Goal: Task Accomplishment & Management: Manage account settings

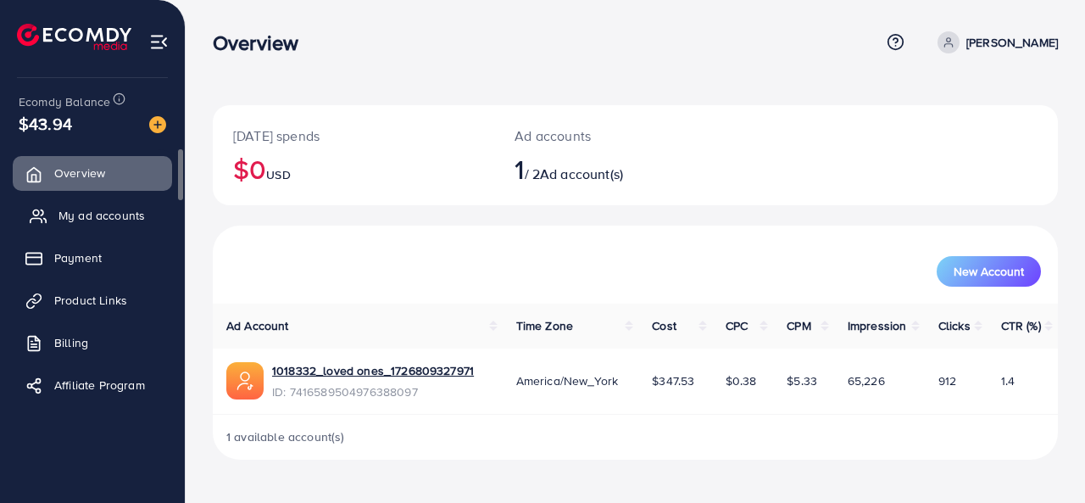
click at [109, 209] on span "My ad accounts" at bounding box center [102, 215] width 86 height 17
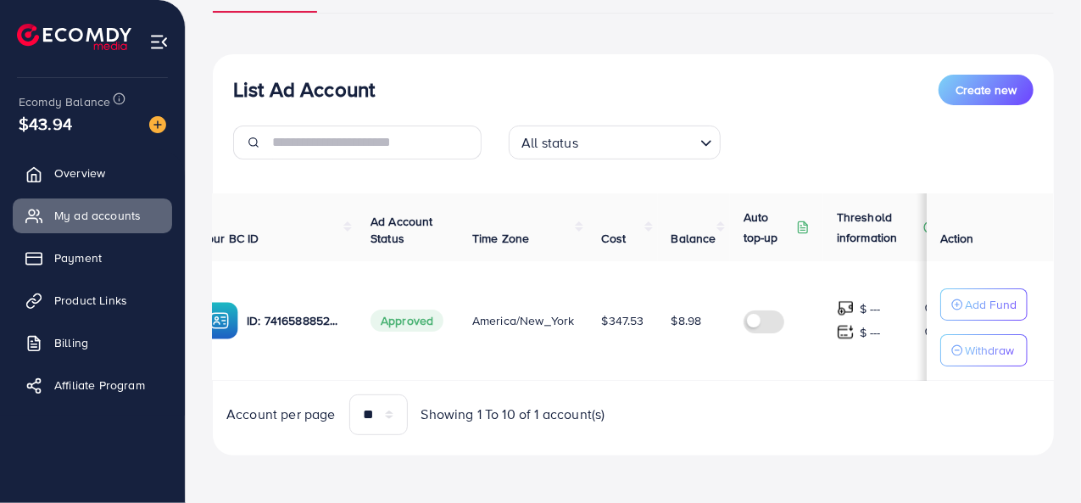
scroll to position [0, 217]
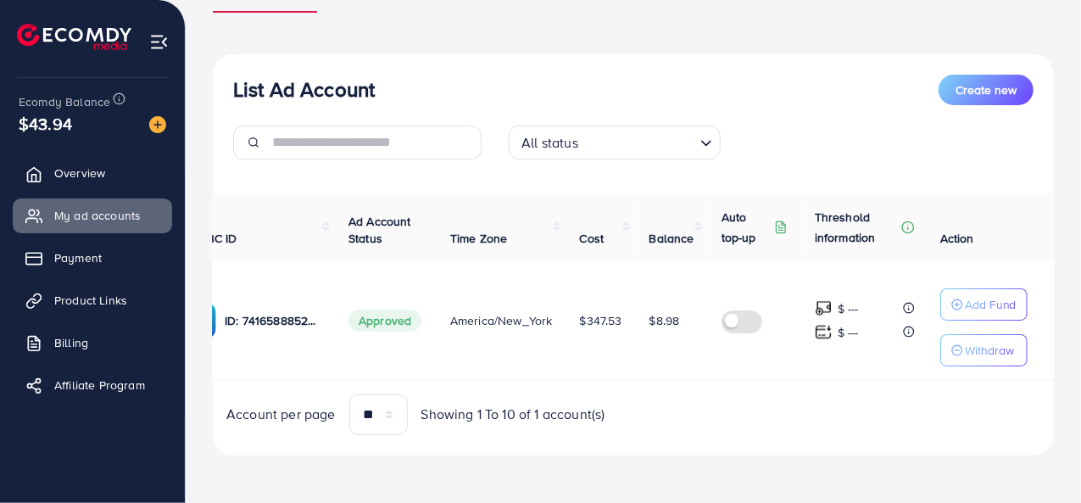
click at [736, 321] on label at bounding box center [745, 320] width 47 height 20
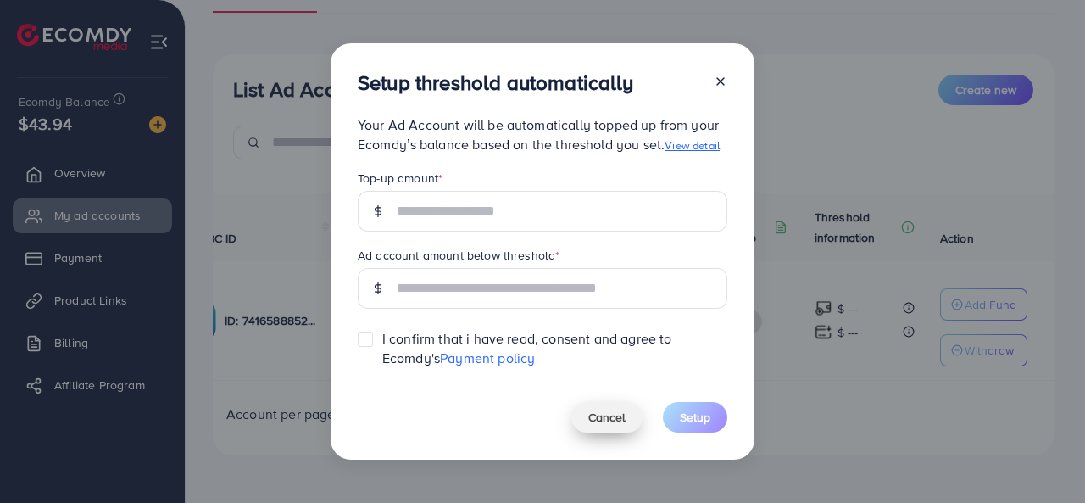
click at [621, 412] on span "Cancel" at bounding box center [606, 417] width 37 height 17
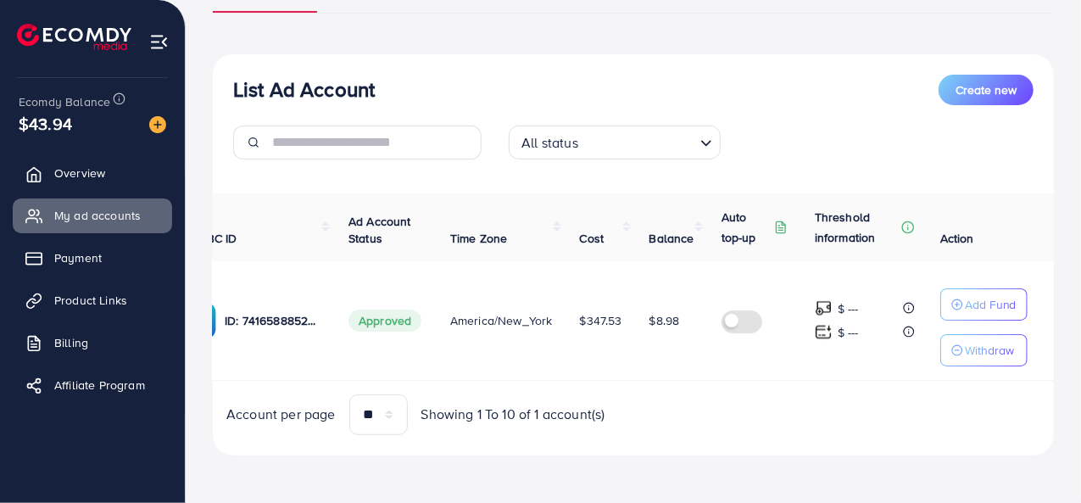
scroll to position [0, 214]
click at [981, 347] on p "Withdraw" at bounding box center [989, 350] width 49 height 20
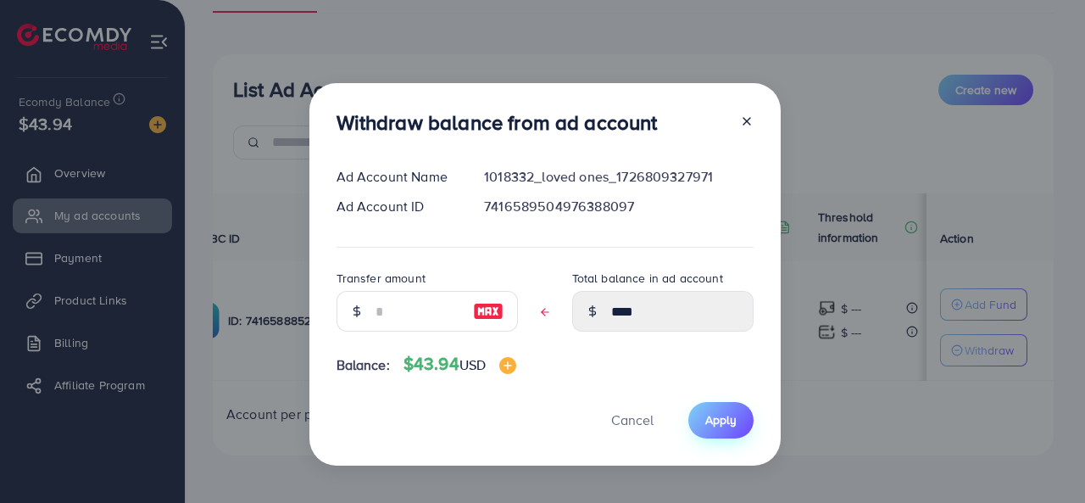
click at [722, 428] on button "Apply" at bounding box center [721, 420] width 65 height 36
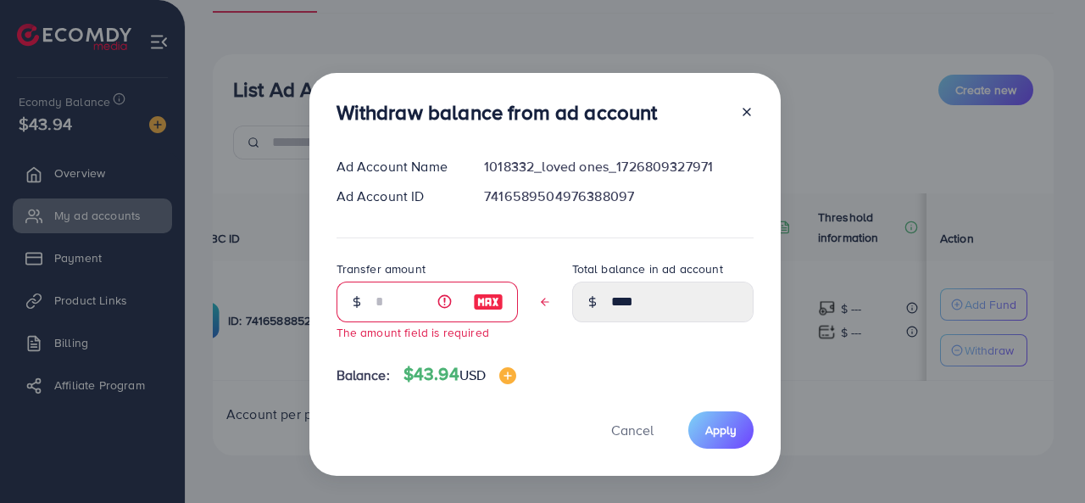
click at [488, 299] on img at bounding box center [488, 302] width 31 height 20
type input "****"
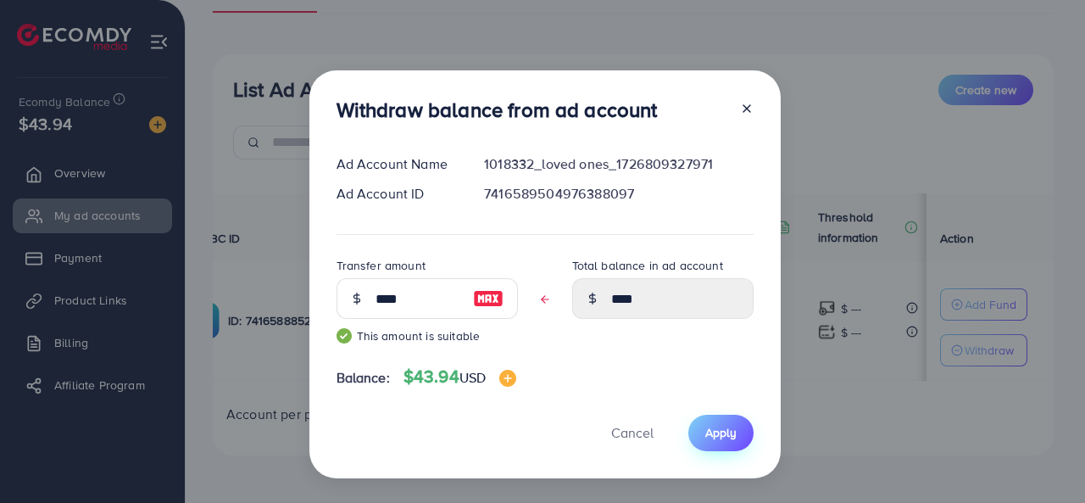
click at [716, 445] on button "Apply" at bounding box center [721, 433] width 65 height 36
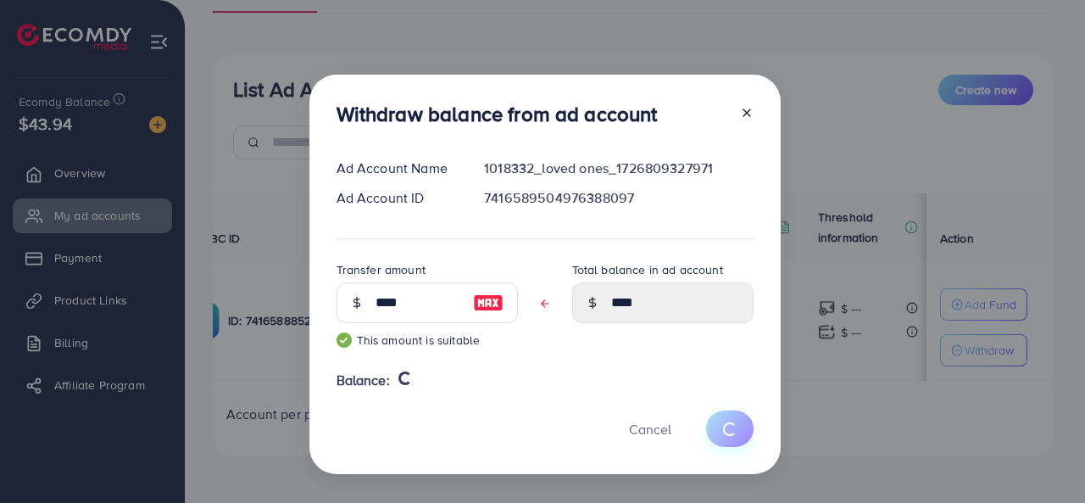
type input "****"
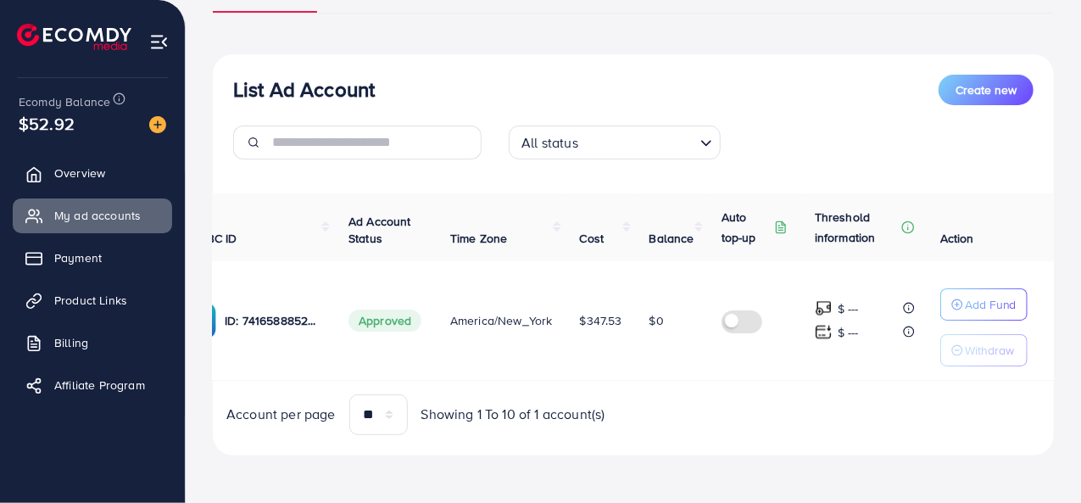
scroll to position [0, 0]
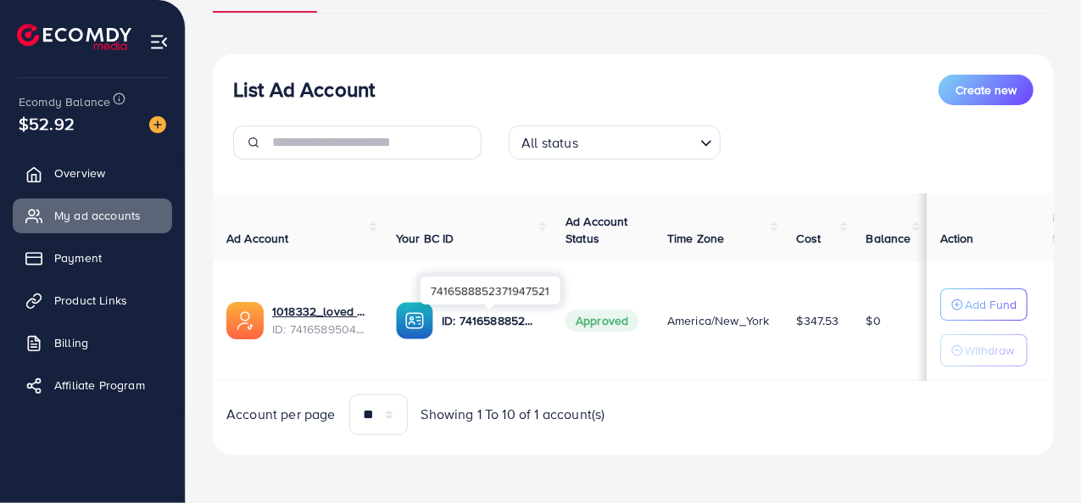
click at [482, 323] on p "ID: 7416588852371947521" at bounding box center [490, 320] width 97 height 20
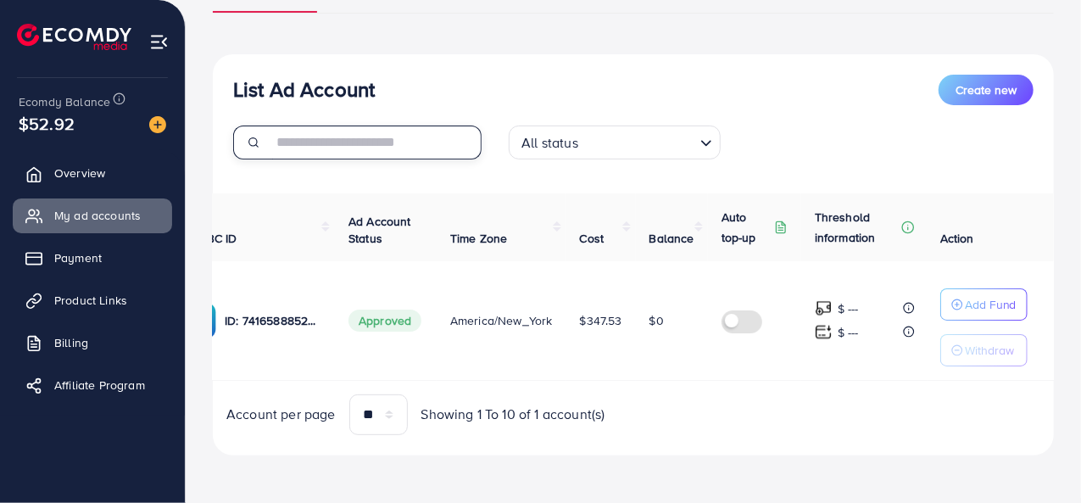
click at [383, 151] on input "text" at bounding box center [376, 142] width 209 height 34
click at [728, 17] on div "List Ad Account Create new List Ad Account Create new All status Loading... Ad …" at bounding box center [633, 215] width 841 height 479
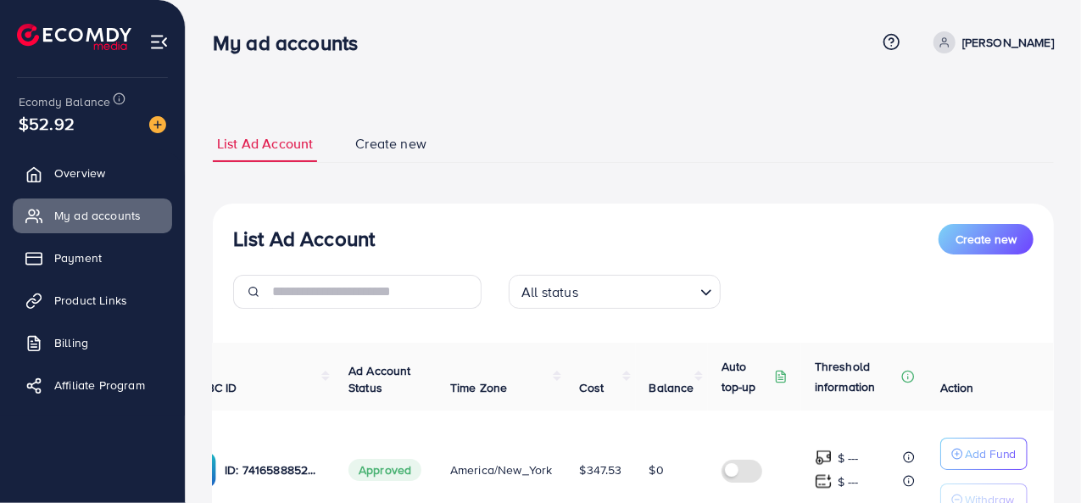
click at [1034, 50] on p "[PERSON_NAME]" at bounding box center [1008, 42] width 92 height 20
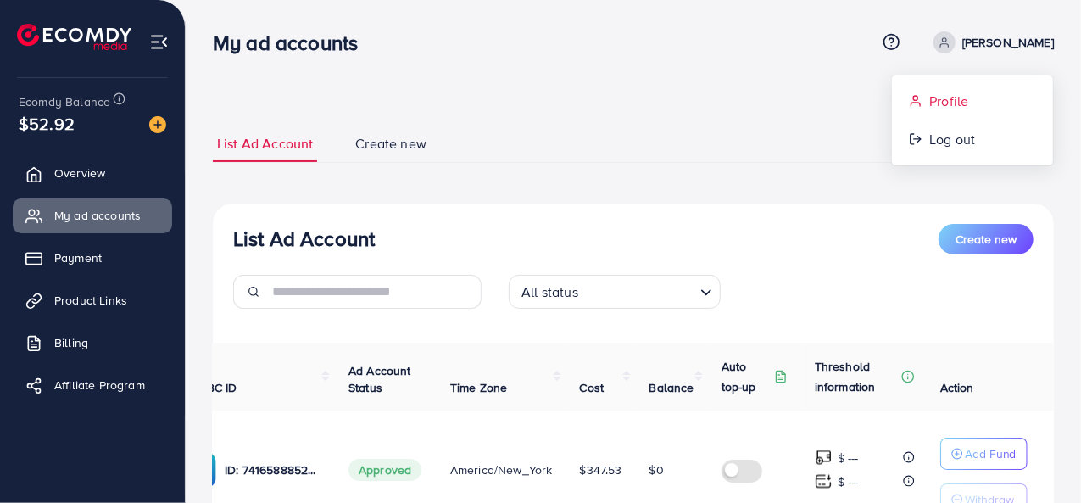
click at [984, 86] on link "Profile" at bounding box center [972, 101] width 161 height 38
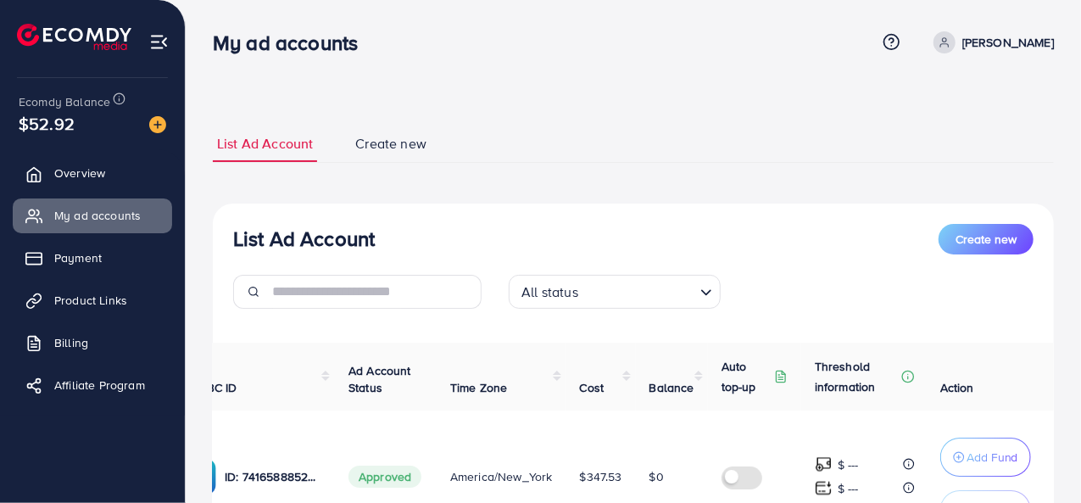
select select "**********"
select select "******"
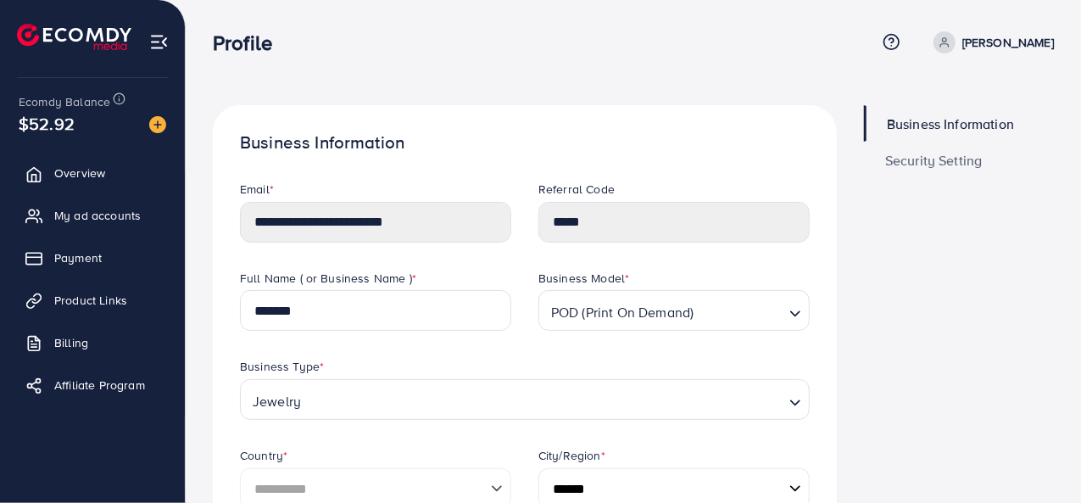
click at [950, 161] on span "Security Setting" at bounding box center [934, 160] width 98 height 14
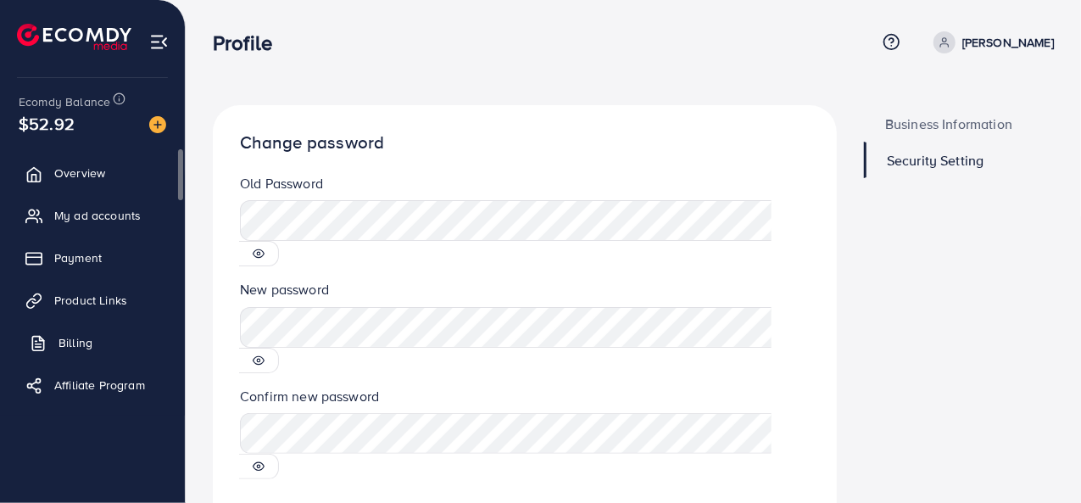
click at [100, 340] on link "Billing" at bounding box center [92, 343] width 159 height 34
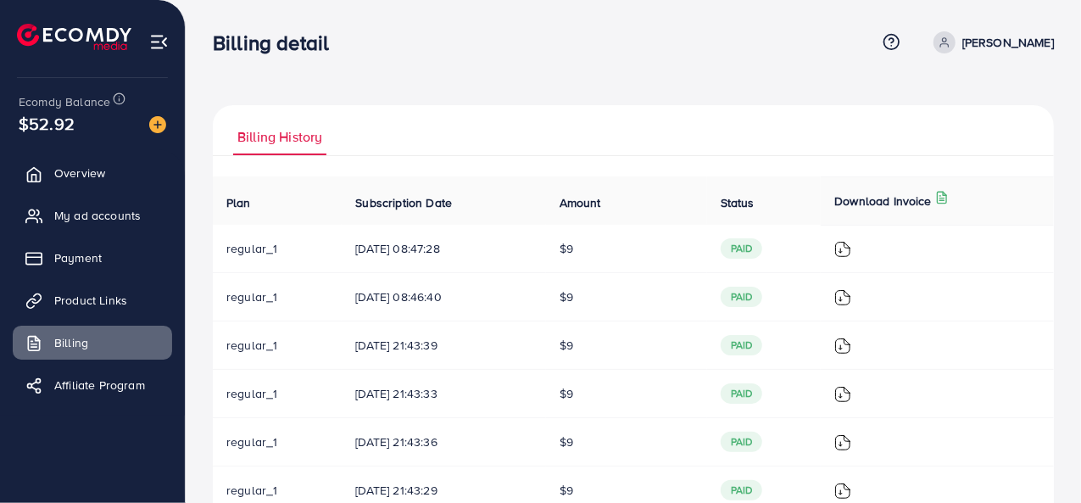
click at [248, 254] on span "regular_1" at bounding box center [251, 248] width 51 height 17
click at [109, 252] on link "Payment" at bounding box center [92, 258] width 159 height 34
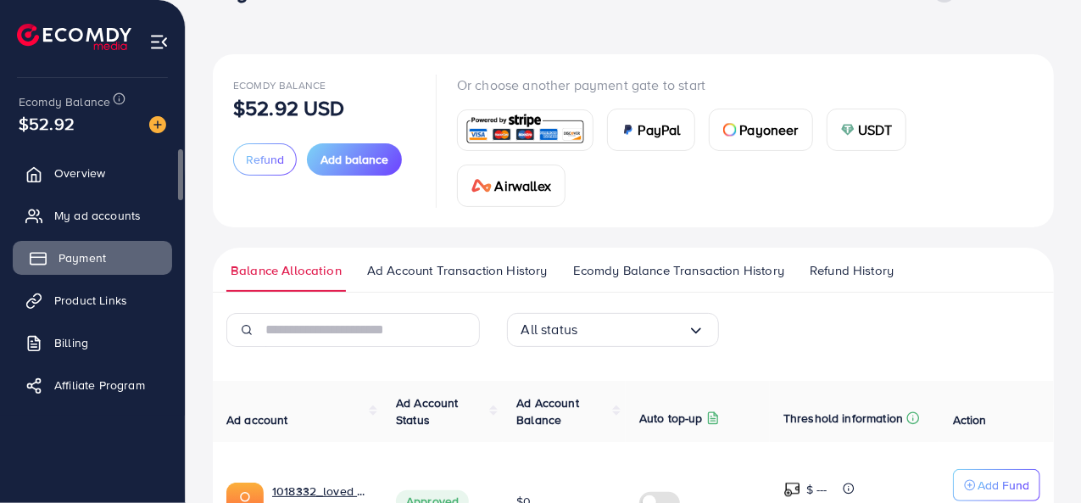
scroll to position [178, 0]
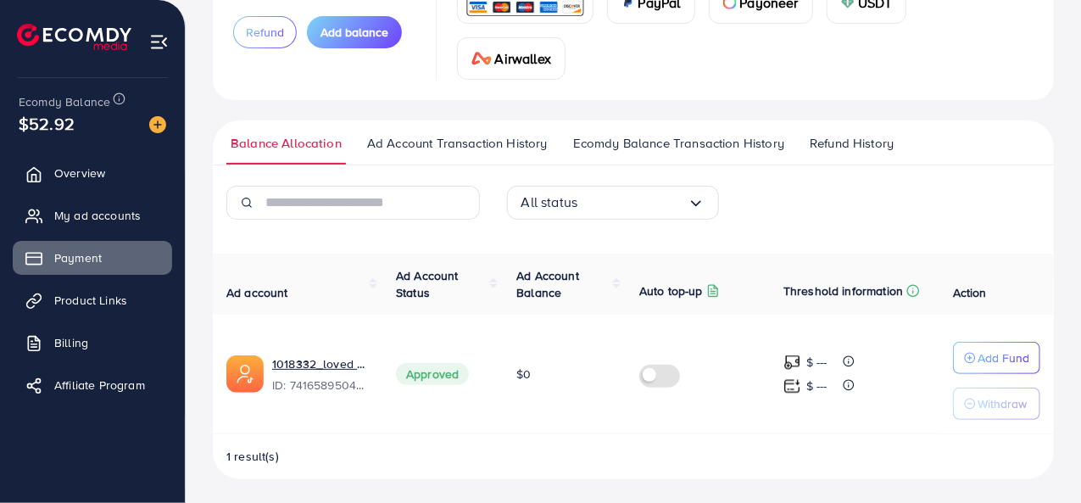
click at [64, 105] on span "Ecomdy Balance" at bounding box center [65, 101] width 92 height 17
click at [159, 43] on img at bounding box center [159, 42] width 20 height 20
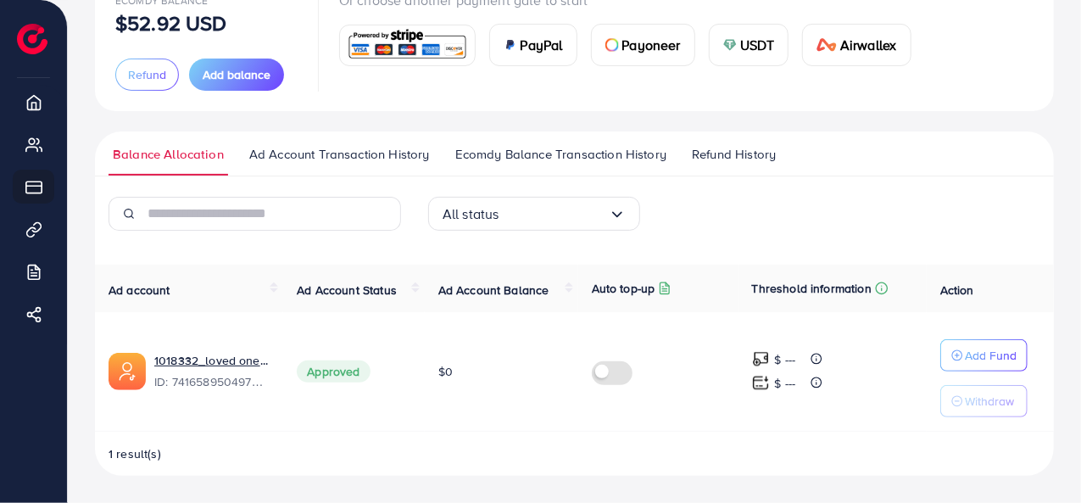
scroll to position [134, 0]
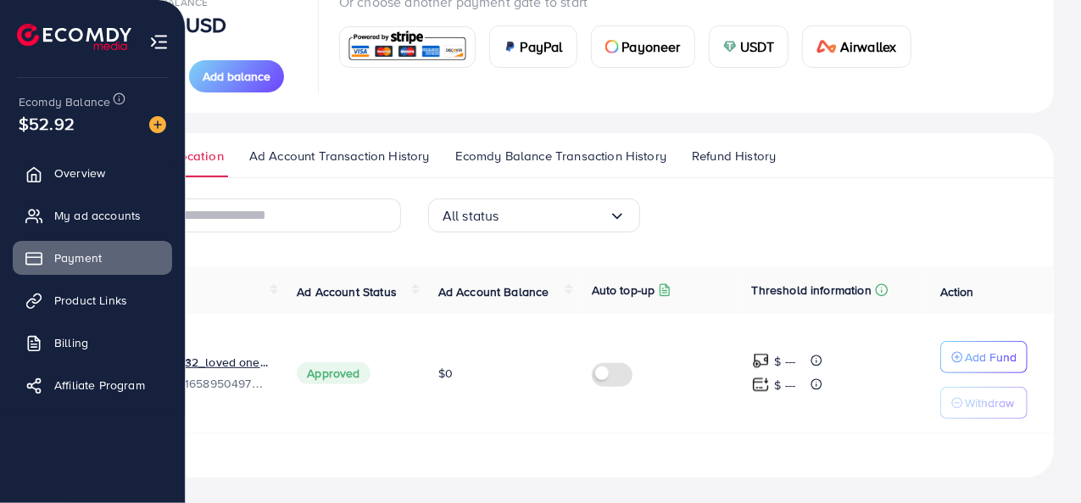
click at [159, 42] on img at bounding box center [159, 42] width 20 height 20
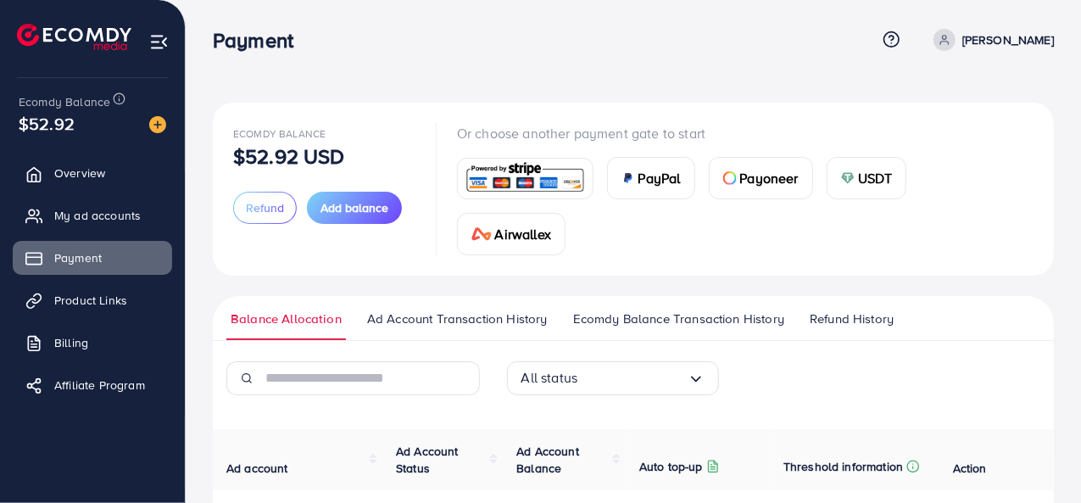
scroll to position [0, 0]
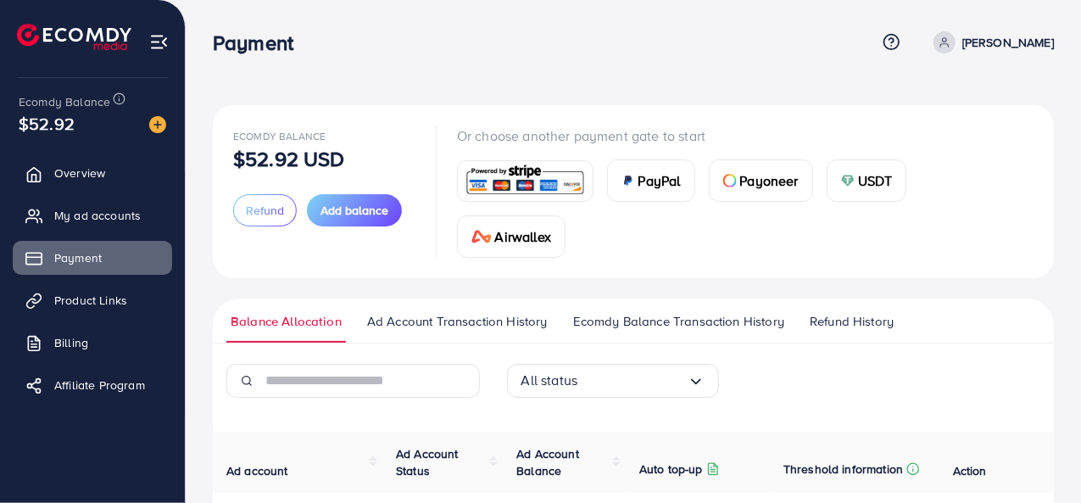
click at [1018, 50] on p "[PERSON_NAME]" at bounding box center [1008, 42] width 92 height 20
click at [943, 99] on span "Profile" at bounding box center [948, 101] width 39 height 20
select select "**********"
select select "******"
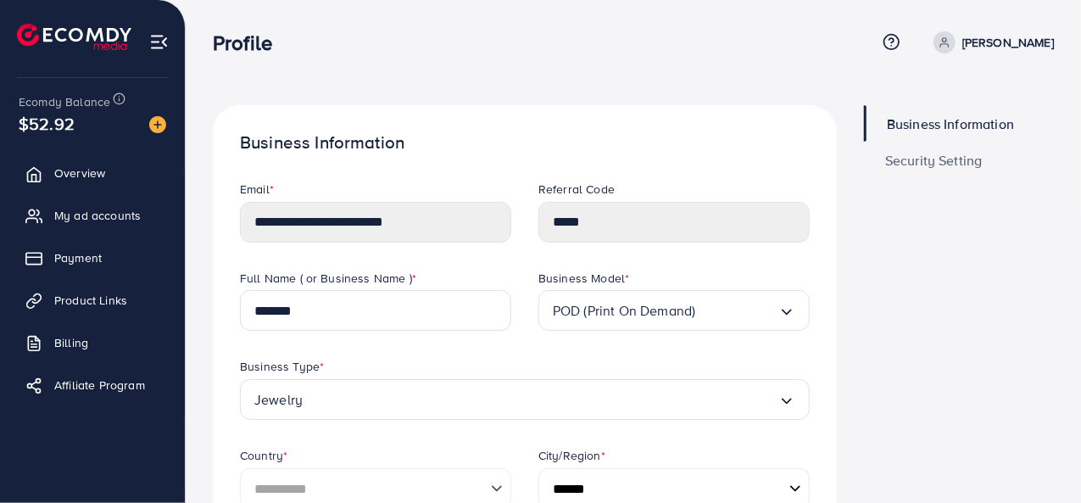
click at [539, 48] on div "Profile" at bounding box center [544, 43] width 663 height 25
click at [131, 215] on span "My ad accounts" at bounding box center [102, 215] width 86 height 17
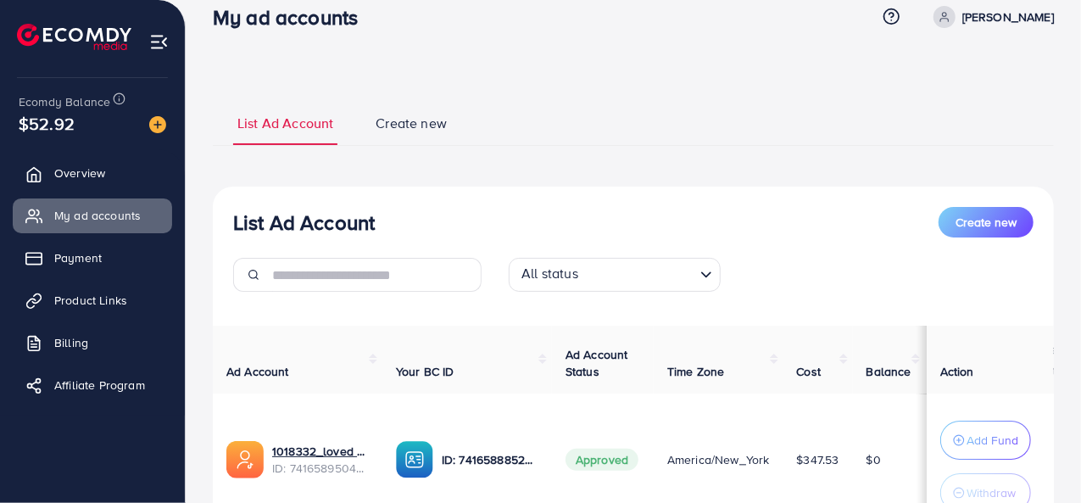
scroll to position [173, 0]
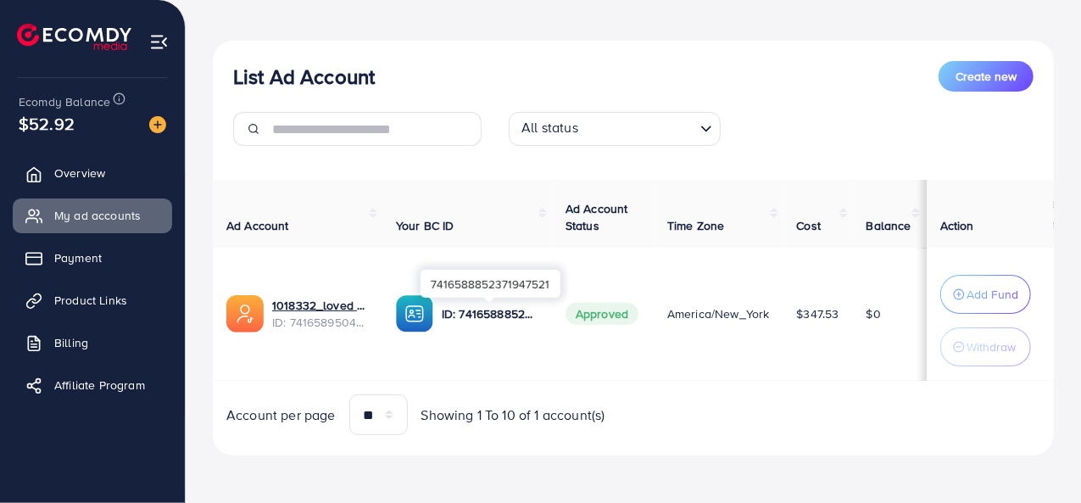
click at [472, 309] on p "ID: 7416588852371947521" at bounding box center [490, 314] width 97 height 20
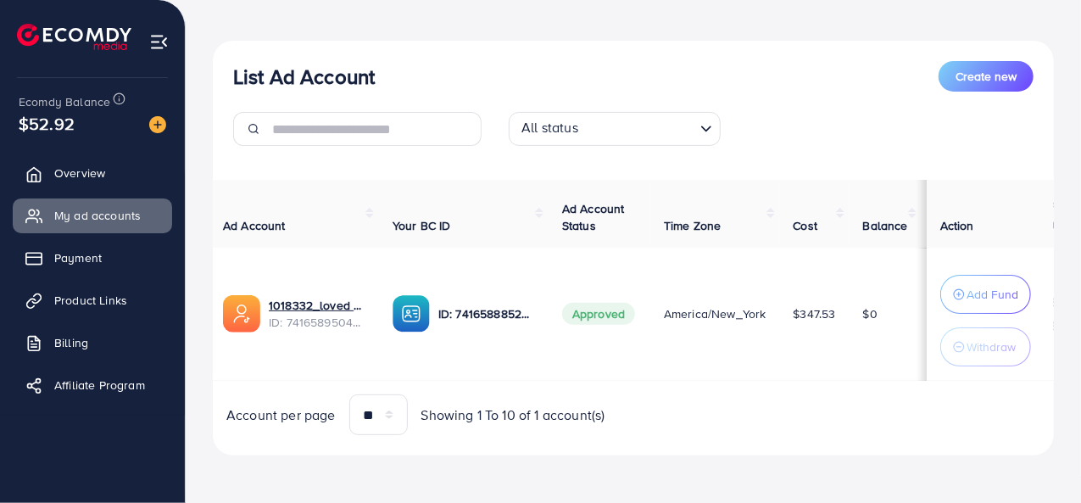
scroll to position [0, 0]
drag, startPoint x: 468, startPoint y: 217, endPoint x: 523, endPoint y: 240, distance: 59.7
click at [523, 240] on th "Your BC ID" at bounding box center [467, 214] width 170 height 68
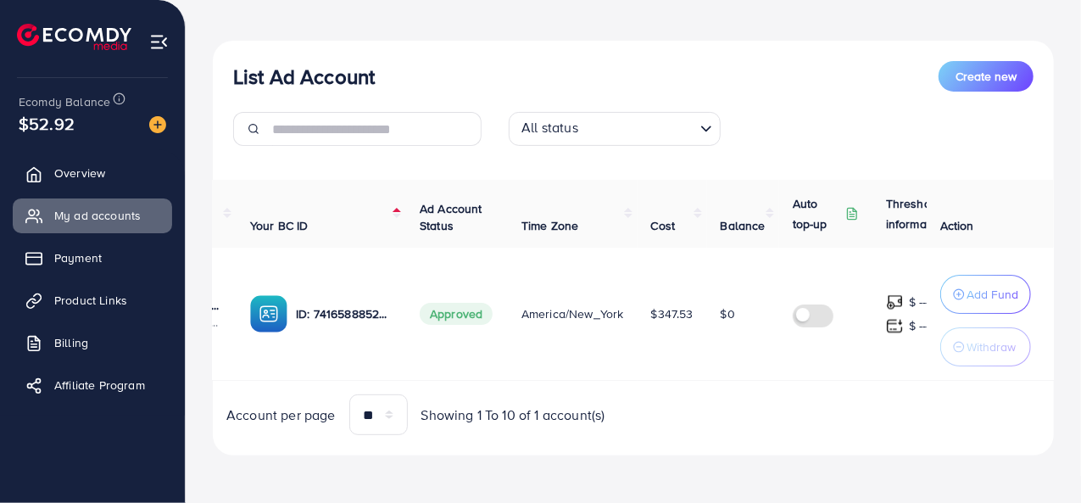
scroll to position [0, 217]
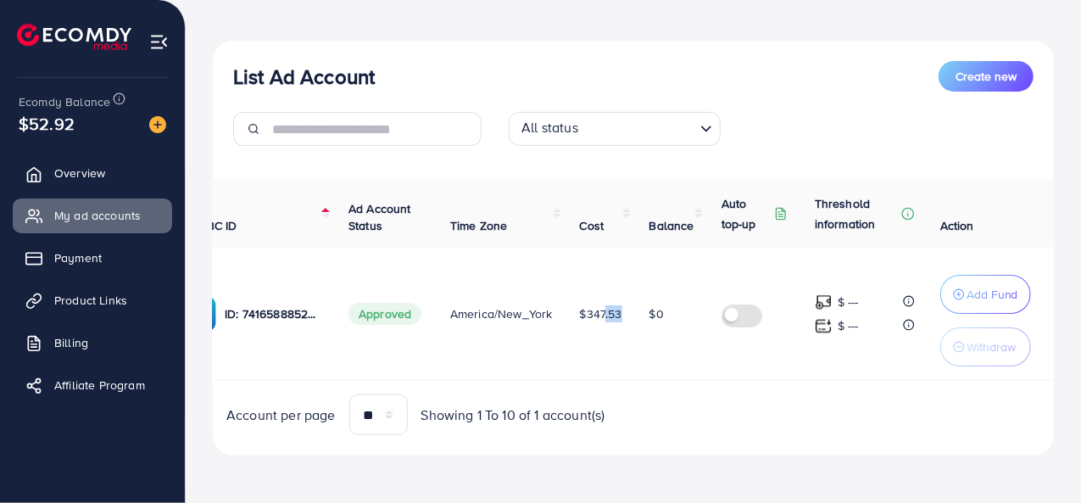
drag, startPoint x: 617, startPoint y: 306, endPoint x: 595, endPoint y: 306, distance: 22.0
click at [595, 306] on span "$347.53" at bounding box center [601, 313] width 42 height 17
click at [834, 299] on div "$ ---" at bounding box center [837, 302] width 44 height 20
click at [845, 332] on p "$ ---" at bounding box center [848, 325] width 21 height 20
click at [115, 393] on span "Affiliate Program" at bounding box center [104, 384] width 91 height 17
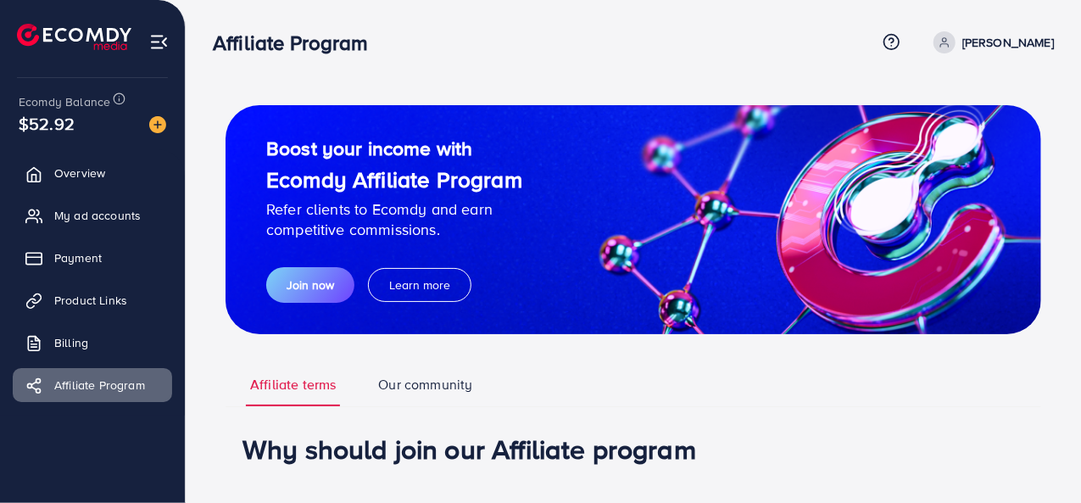
click at [418, 389] on link "Our community" at bounding box center [425, 390] width 103 height 31
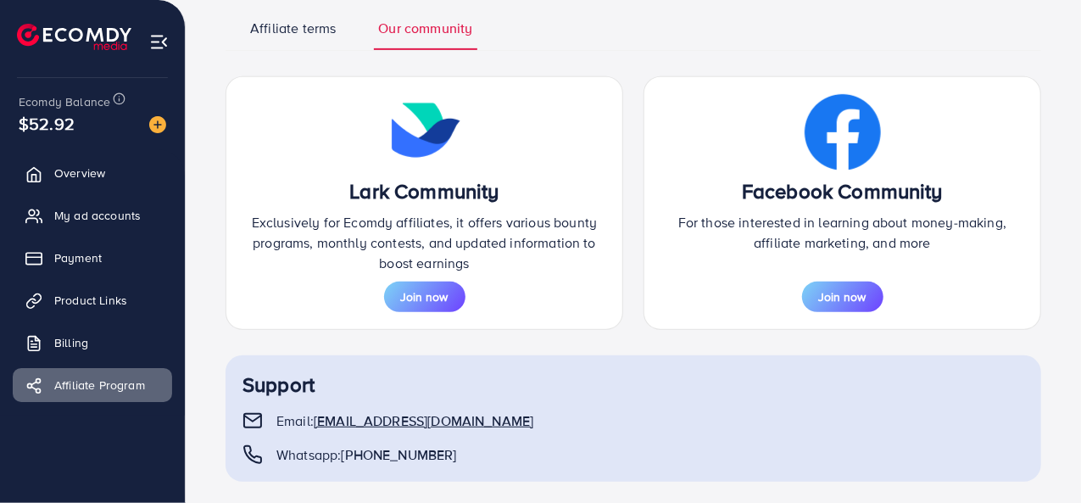
scroll to position [358, 0]
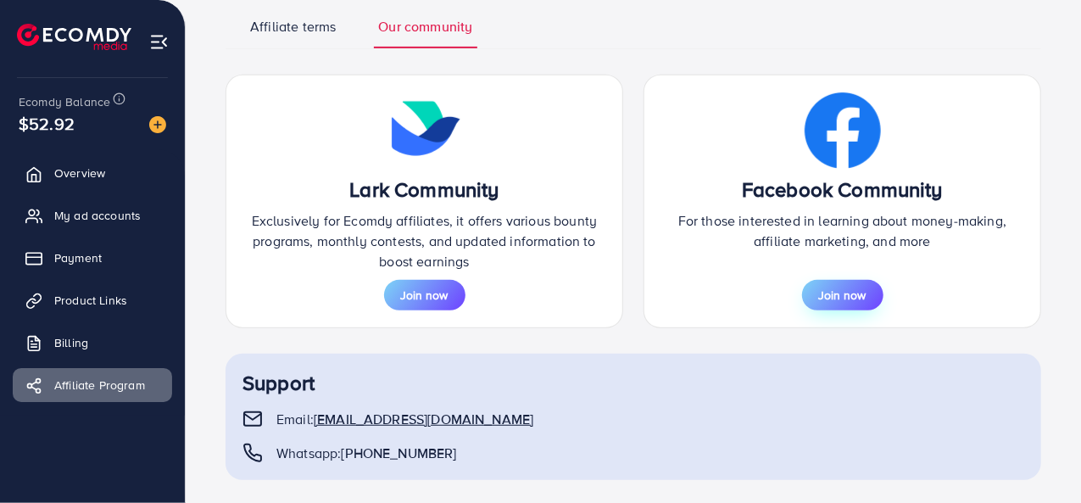
click at [839, 284] on button "Join now" at bounding box center [842, 295] width 81 height 31
click at [414, 301] on span "Join now" at bounding box center [424, 295] width 47 height 17
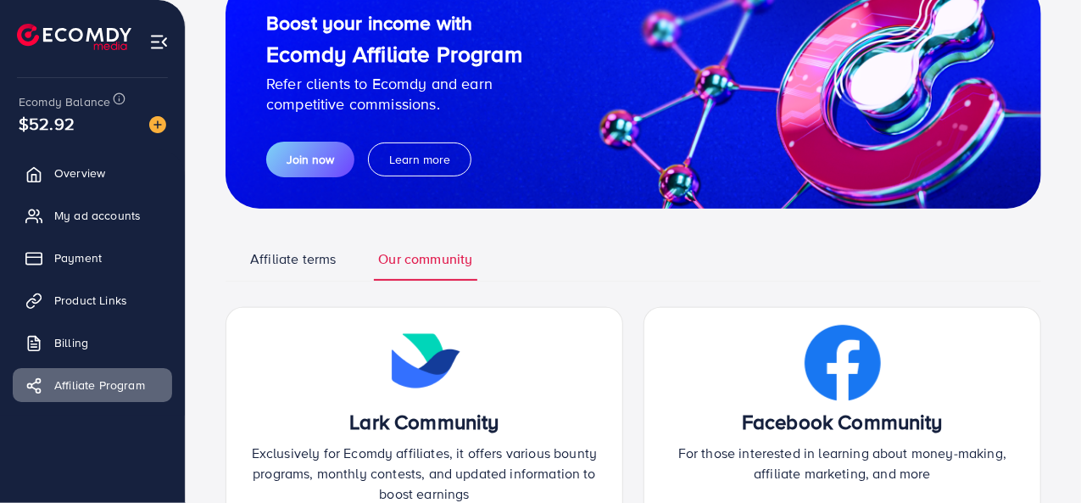
scroll to position [0, 0]
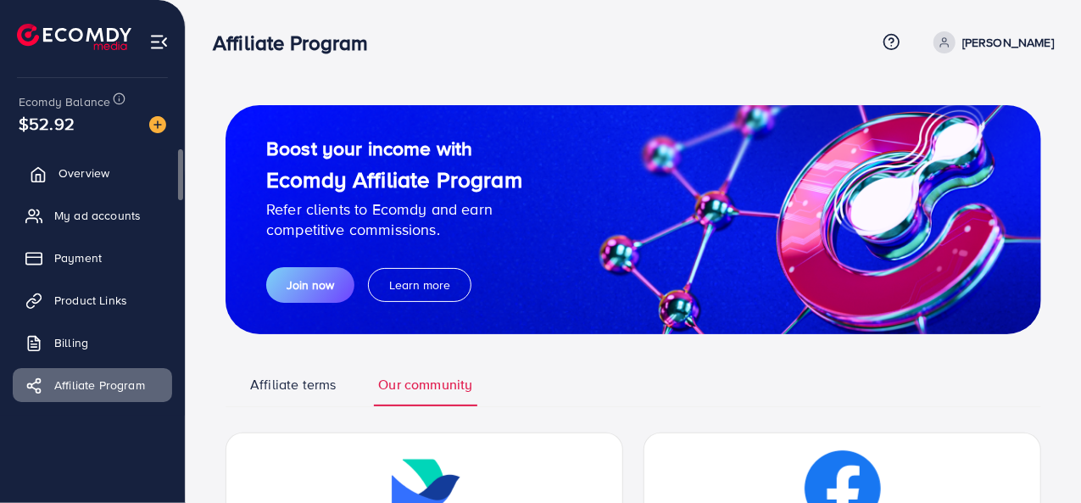
click at [119, 177] on link "Overview" at bounding box center [92, 173] width 159 height 34
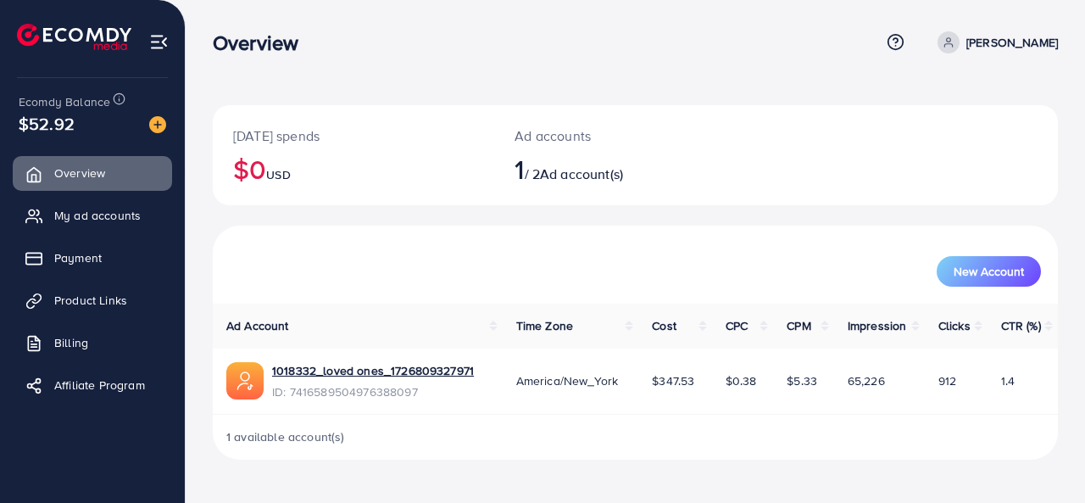
drag, startPoint x: 307, startPoint y: 165, endPoint x: 244, endPoint y: 137, distance: 68.7
click at [244, 137] on div "[DATE] spends $0 USD" at bounding box center [354, 155] width 282 height 100
click at [594, 185] on h2 "1 / 2 Ad account(s)" at bounding box center [600, 169] width 170 height 32
drag, startPoint x: 614, startPoint y: 174, endPoint x: 494, endPoint y: 166, distance: 119.8
click at [494, 166] on div "Ad accounts 1 / 2 Ad account(s)" at bounding box center [599, 155] width 211 height 100
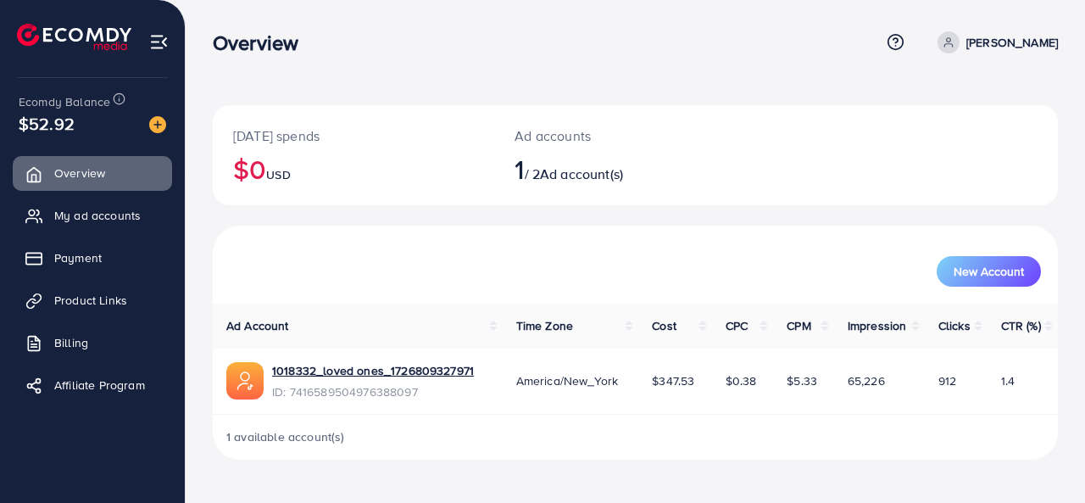
click at [697, 168] on div "Ad accounts 1 / 2 Ad account(s)" at bounding box center [599, 155] width 211 height 100
click at [1046, 42] on p "[PERSON_NAME]" at bounding box center [1013, 42] width 92 height 20
click at [952, 44] on icon at bounding box center [949, 45] width 8 height 3
click at [1055, 42] on p "[PERSON_NAME]" at bounding box center [1013, 42] width 92 height 20
click at [792, 61] on div "Overview Help Center Contact Support Term and policy About Us [PERSON_NAME] Pro…" at bounding box center [635, 43] width 845 height 46
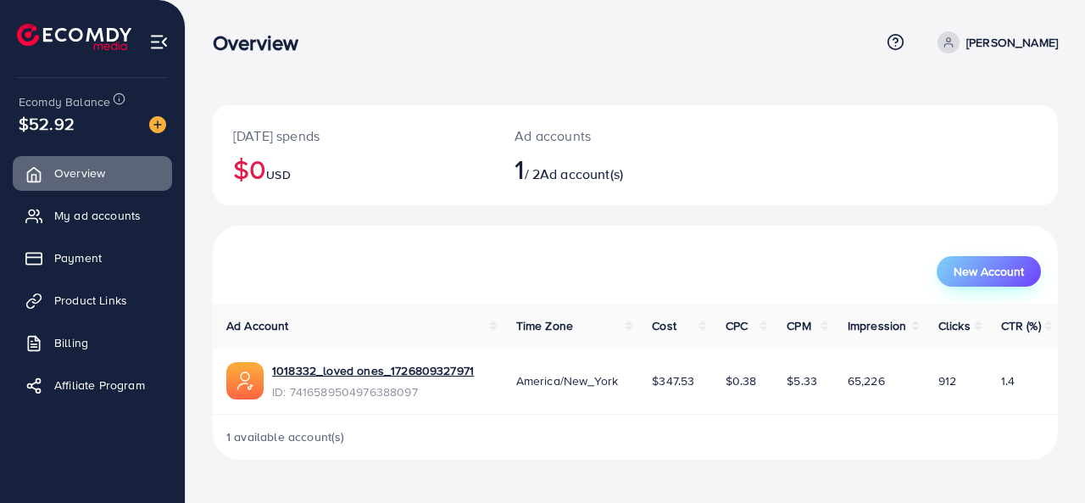
click at [1006, 259] on button "New Account" at bounding box center [989, 271] width 104 height 31
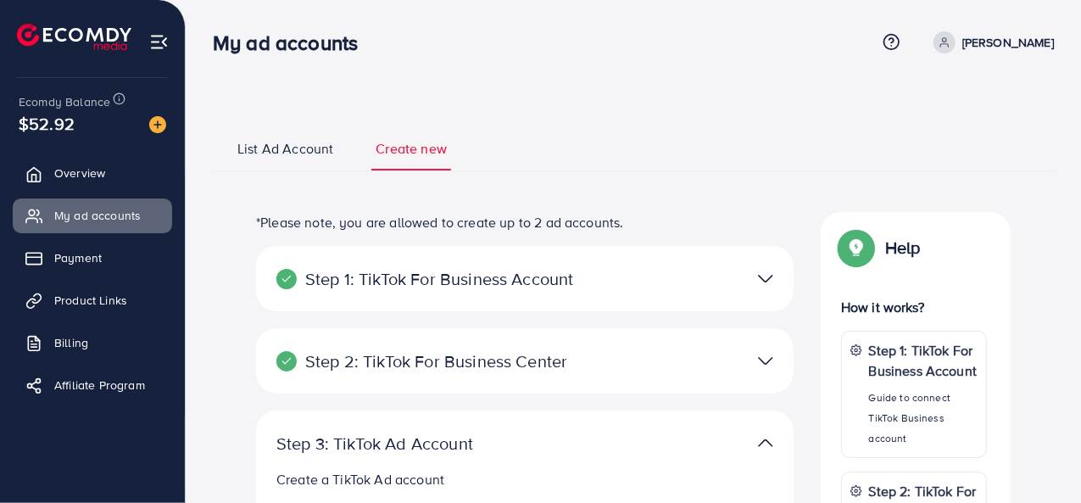
select select
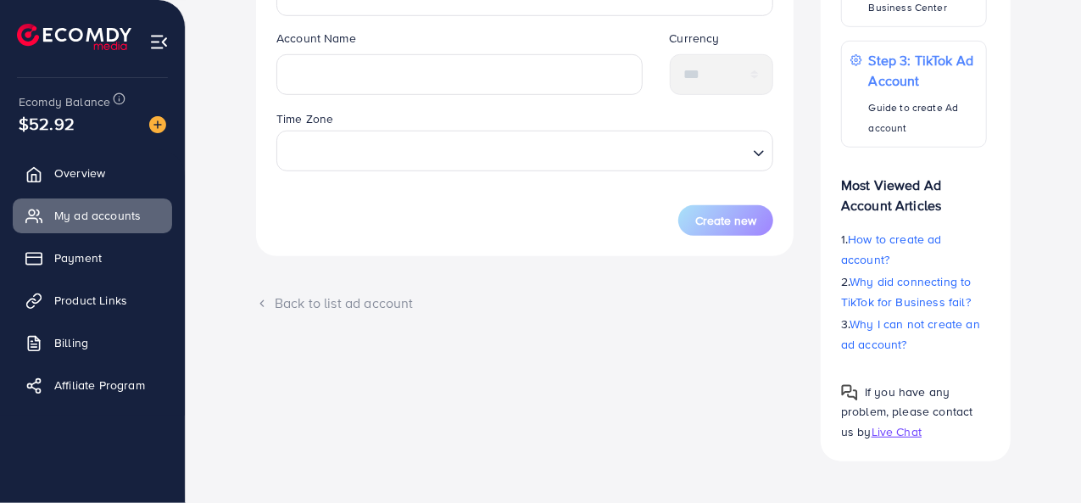
scroll to position [555, 0]
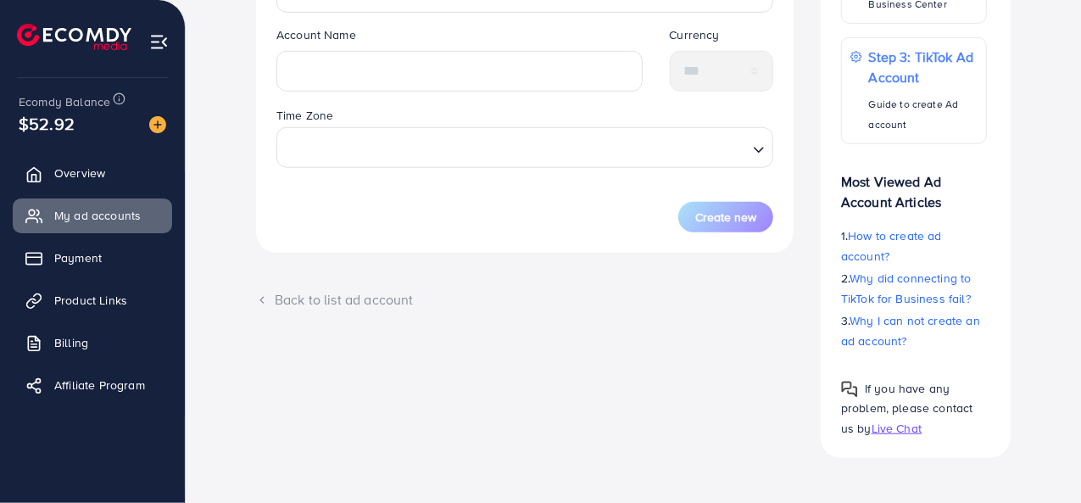
click at [350, 304] on div "Back to list ad account" at bounding box center [525, 300] width 538 height 20
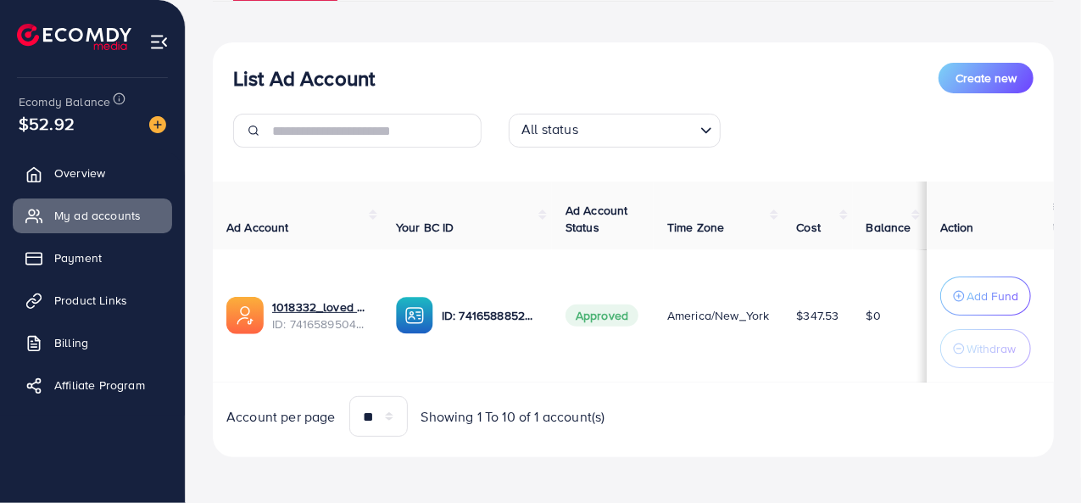
scroll to position [173, 0]
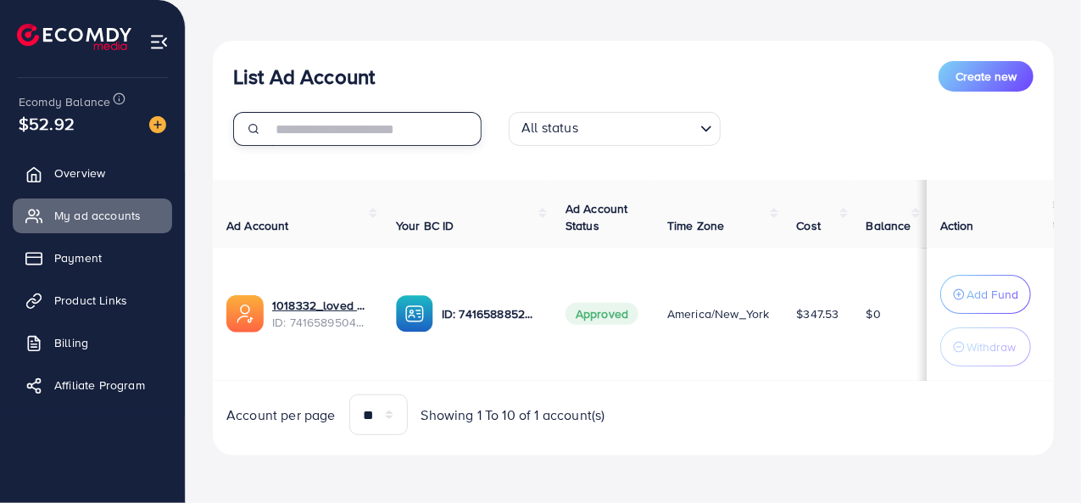
click at [383, 121] on input "text" at bounding box center [376, 129] width 209 height 34
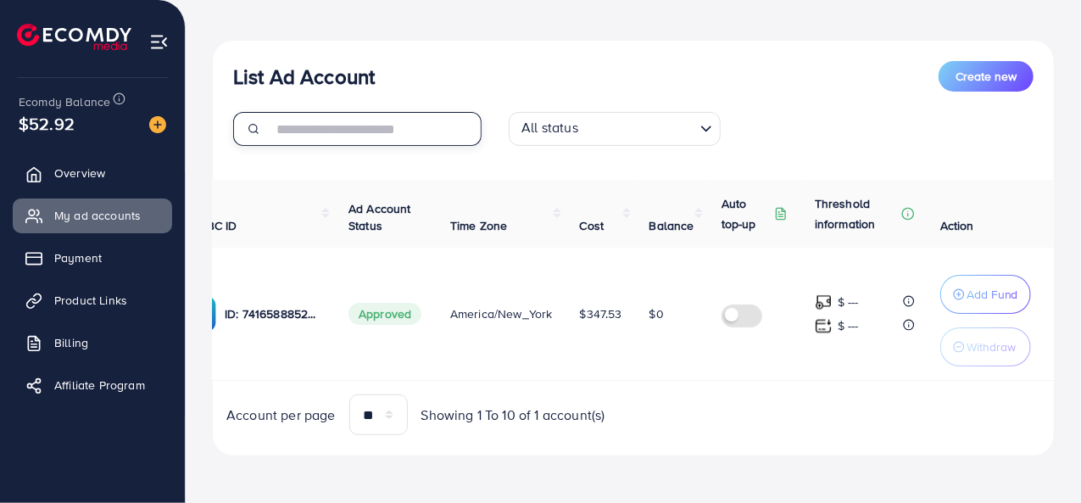
scroll to position [0, 0]
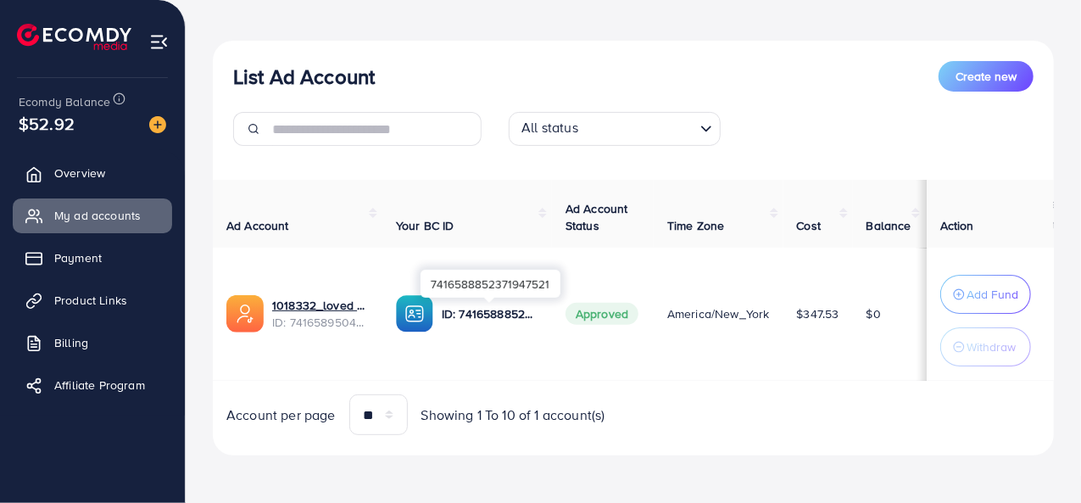
click at [505, 311] on p "ID: 7416588852371947521" at bounding box center [490, 314] width 97 height 20
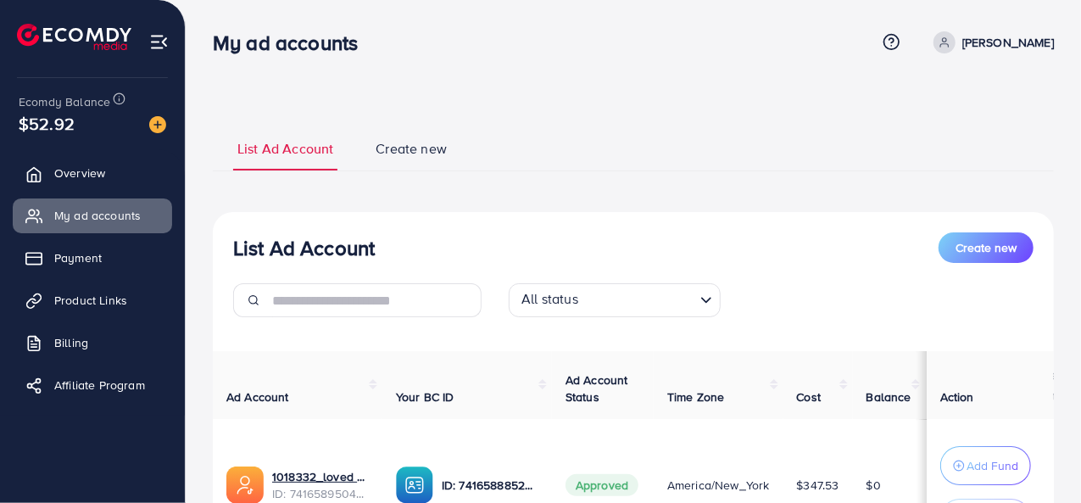
click at [417, 162] on link "Create new" at bounding box center [411, 154] width 80 height 31
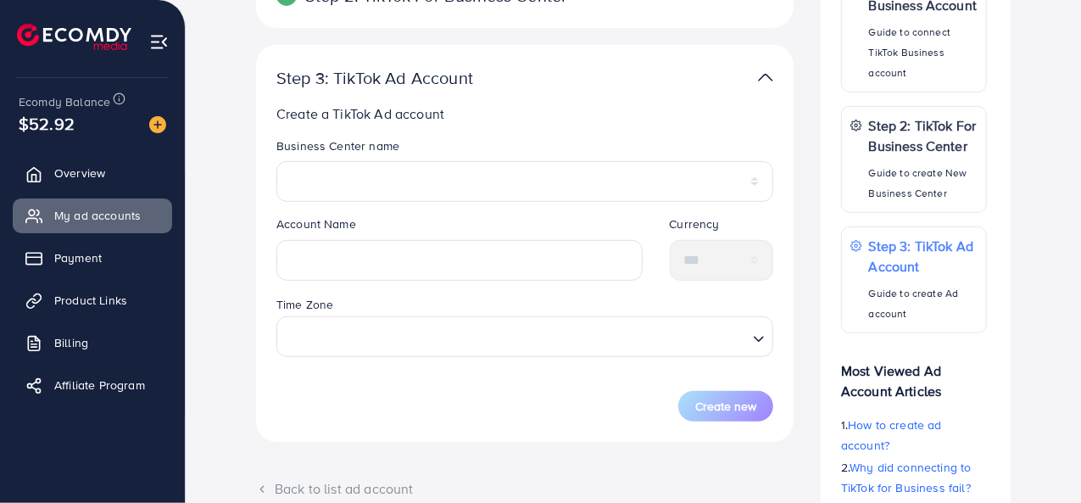
scroll to position [372, 0]
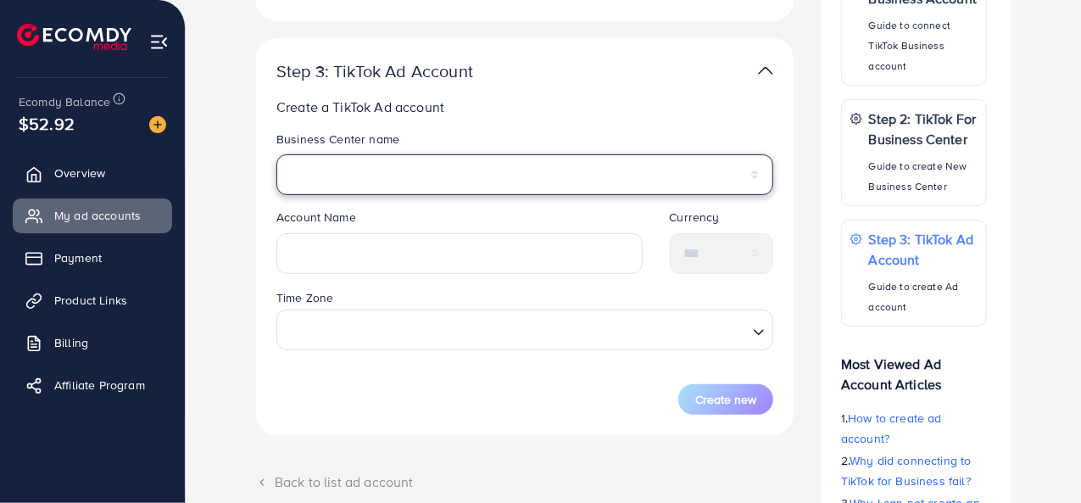
click at [388, 177] on select "**********" at bounding box center [524, 174] width 497 height 41
select select "**********"
click at [276, 154] on select "**********" at bounding box center [524, 174] width 497 height 41
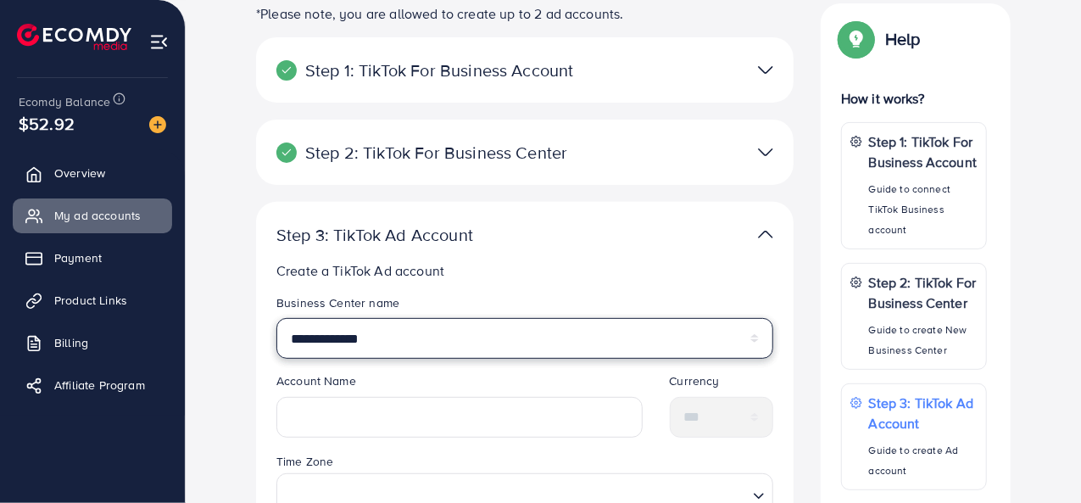
scroll to position [176, 0]
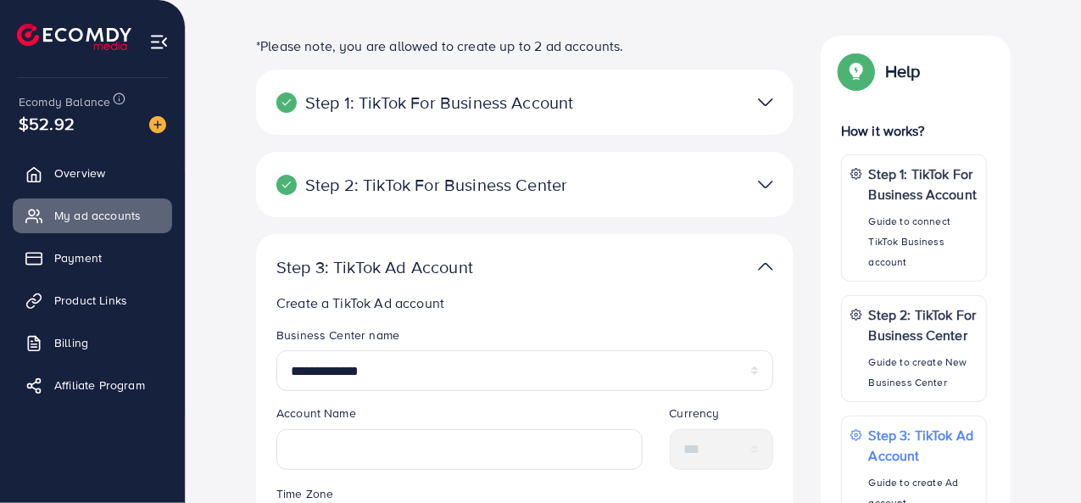
click at [736, 106] on div at bounding box center [699, 102] width 175 height 25
click at [760, 101] on img at bounding box center [765, 102] width 15 height 25
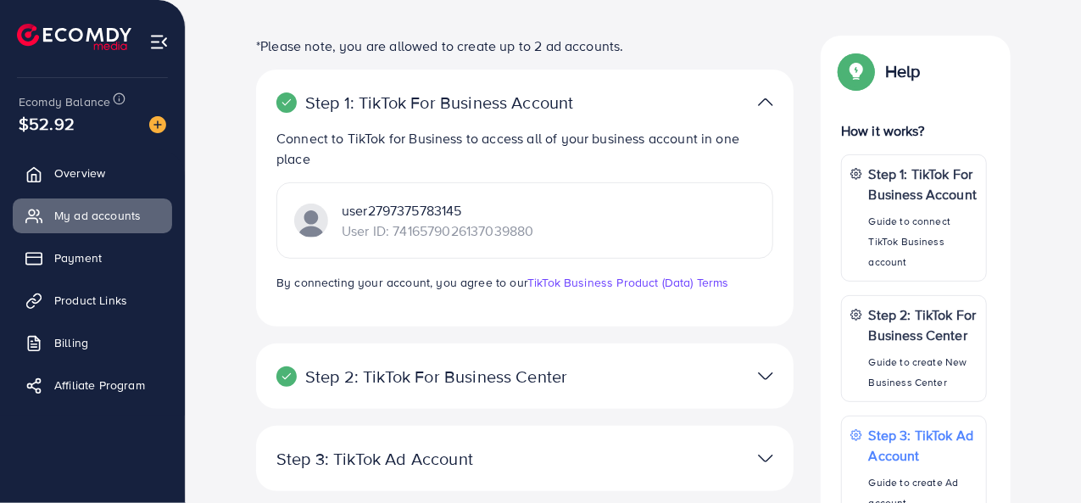
drag, startPoint x: 546, startPoint y: 240, endPoint x: 646, endPoint y: 243, distance: 100.1
click at [646, 243] on div "user2797375783145 User ID: 7416579026137039880" at bounding box center [524, 220] width 497 height 76
drag, startPoint x: 646, startPoint y: 243, endPoint x: 611, endPoint y: 244, distance: 35.7
click at [611, 244] on div "user2797375783145 User ID: 7416579026137039880" at bounding box center [524, 220] width 497 height 76
click at [399, 229] on p "User ID: 7416579026137039880" at bounding box center [438, 230] width 192 height 20
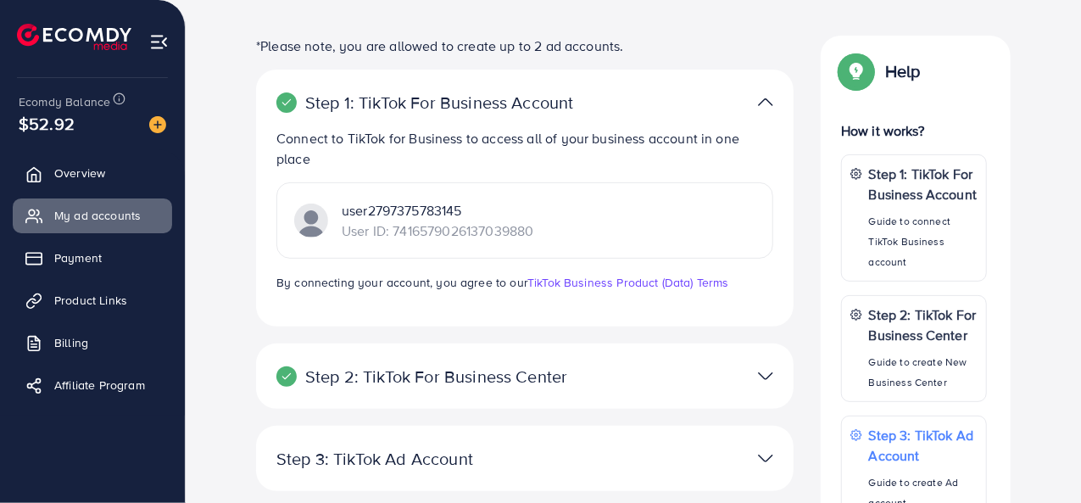
drag, startPoint x: 510, startPoint y: 233, endPoint x: 588, endPoint y: 226, distance: 77.5
click at [588, 226] on div "user2797375783145 User ID: 7416579026137039880" at bounding box center [524, 220] width 497 height 76
click at [588, 225] on div "user2797375783145 User ID: 7416579026137039880" at bounding box center [524, 220] width 497 height 76
drag, startPoint x: 535, startPoint y: 233, endPoint x: 672, endPoint y: 247, distance: 138.0
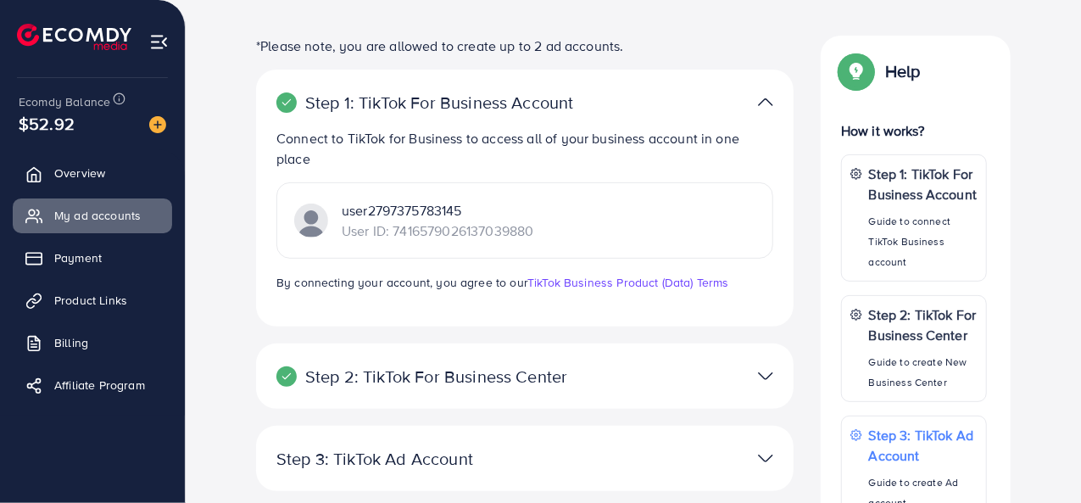
click at [672, 247] on div "user2797375783145 User ID: 7416579026137039880" at bounding box center [524, 220] width 497 height 76
drag, startPoint x: 560, startPoint y: 221, endPoint x: 395, endPoint y: 231, distance: 164.8
click at [395, 231] on div "user2797375783145 User ID: 7416579026137039880" at bounding box center [524, 220] width 497 height 76
copy p "7416579026137039880"
